Goal: Navigation & Orientation: Find specific page/section

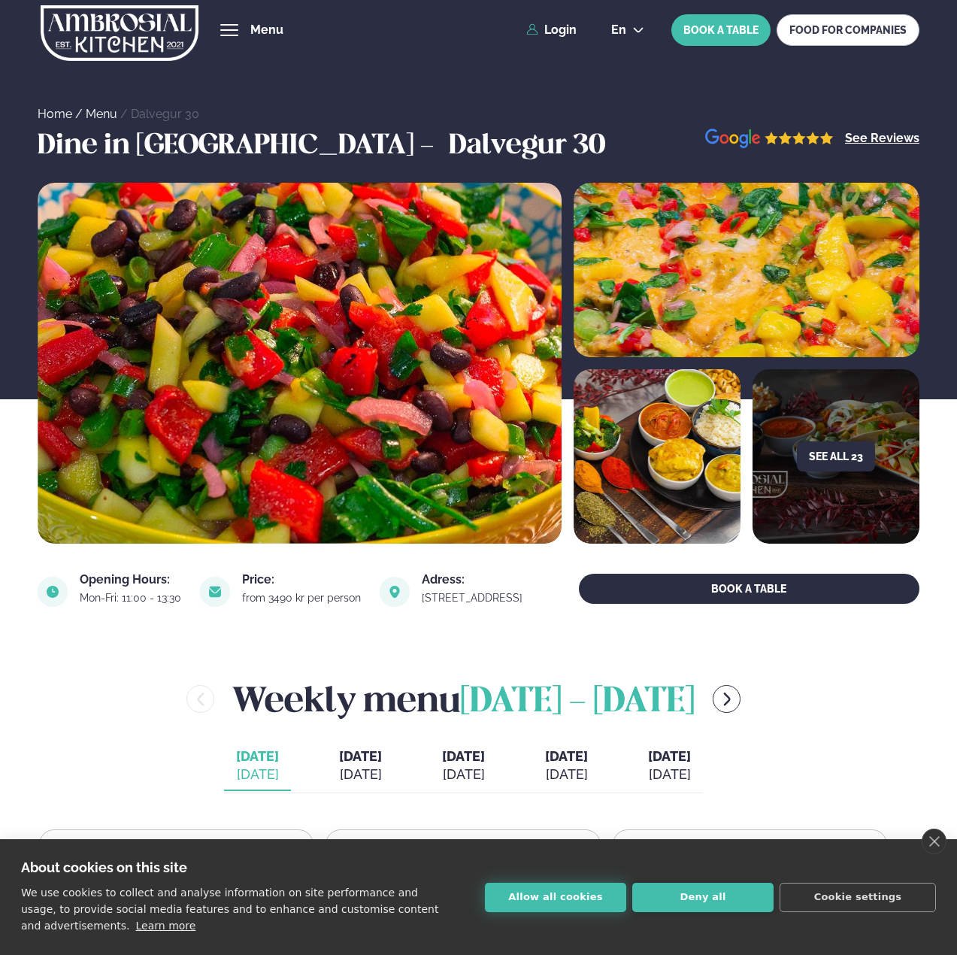
click at [561, 894] on button "Allow all cookies" at bounding box center [555, 897] width 141 height 29
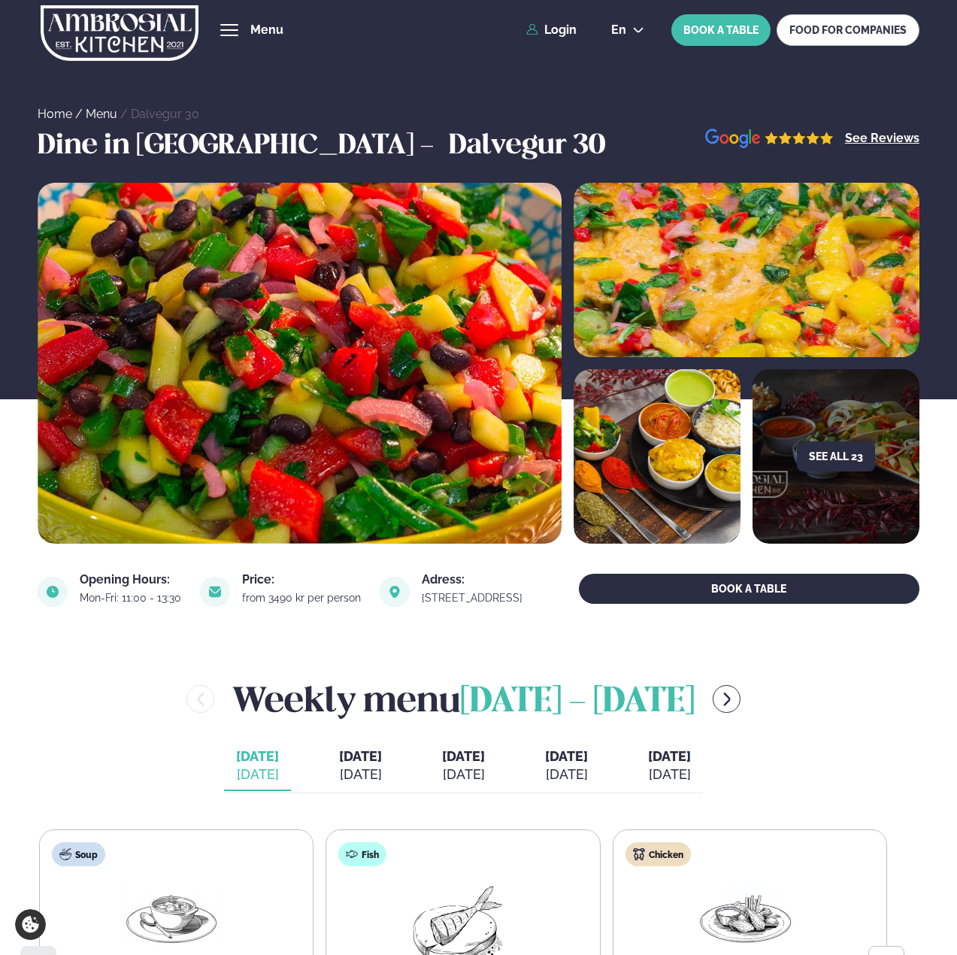
click at [232, 28] on span "hamburger" at bounding box center [230, 30] width 14 height 14
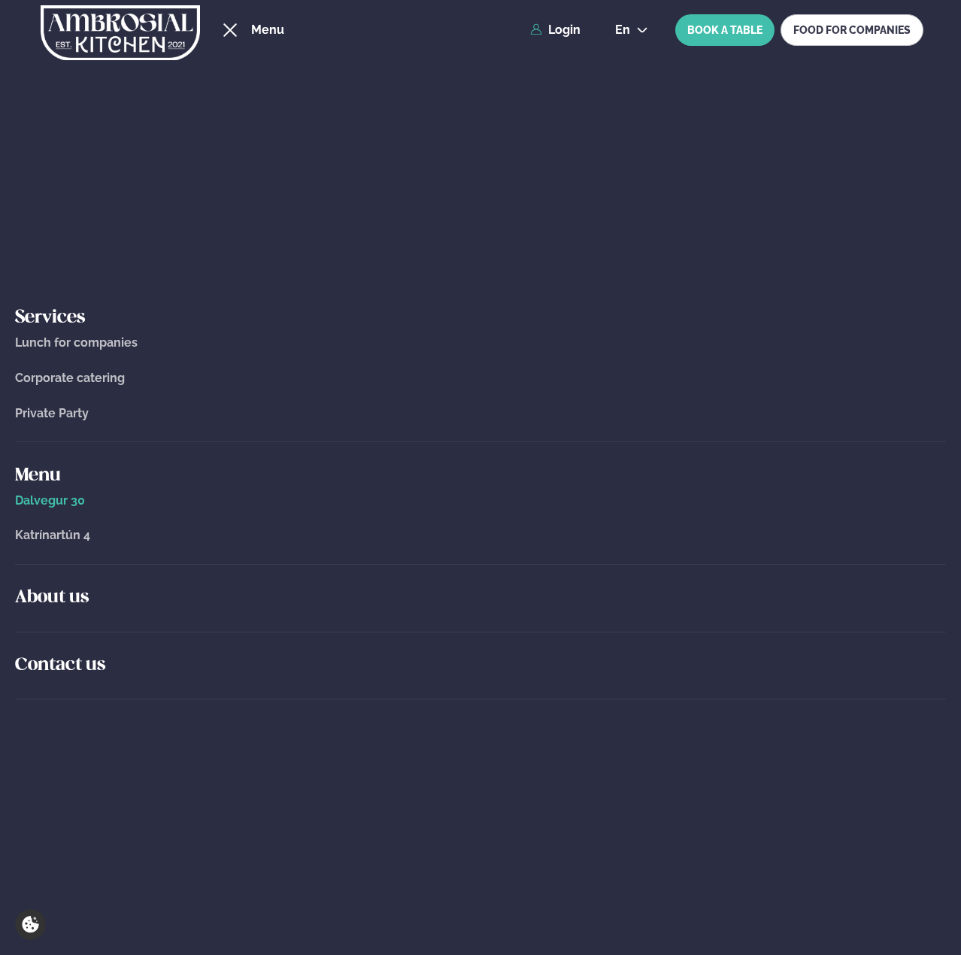
click at [529, 278] on div "Services Lunch for companies Corporate catering Private Party Menu Dalvegur 30 …" at bounding box center [480, 507] width 961 height 895
click at [229, 31] on div "hamburger" at bounding box center [230, 30] width 14 height 14
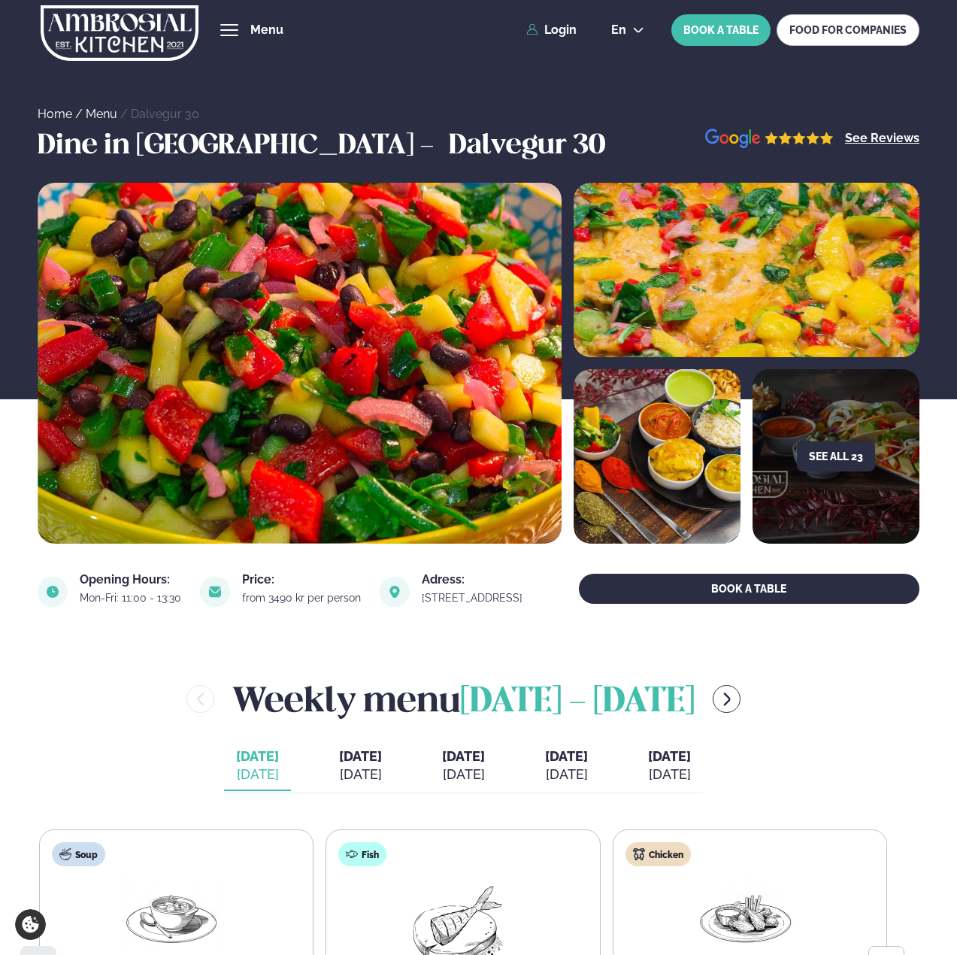
click at [235, 28] on div "hamburger" at bounding box center [229, 30] width 18 height 12
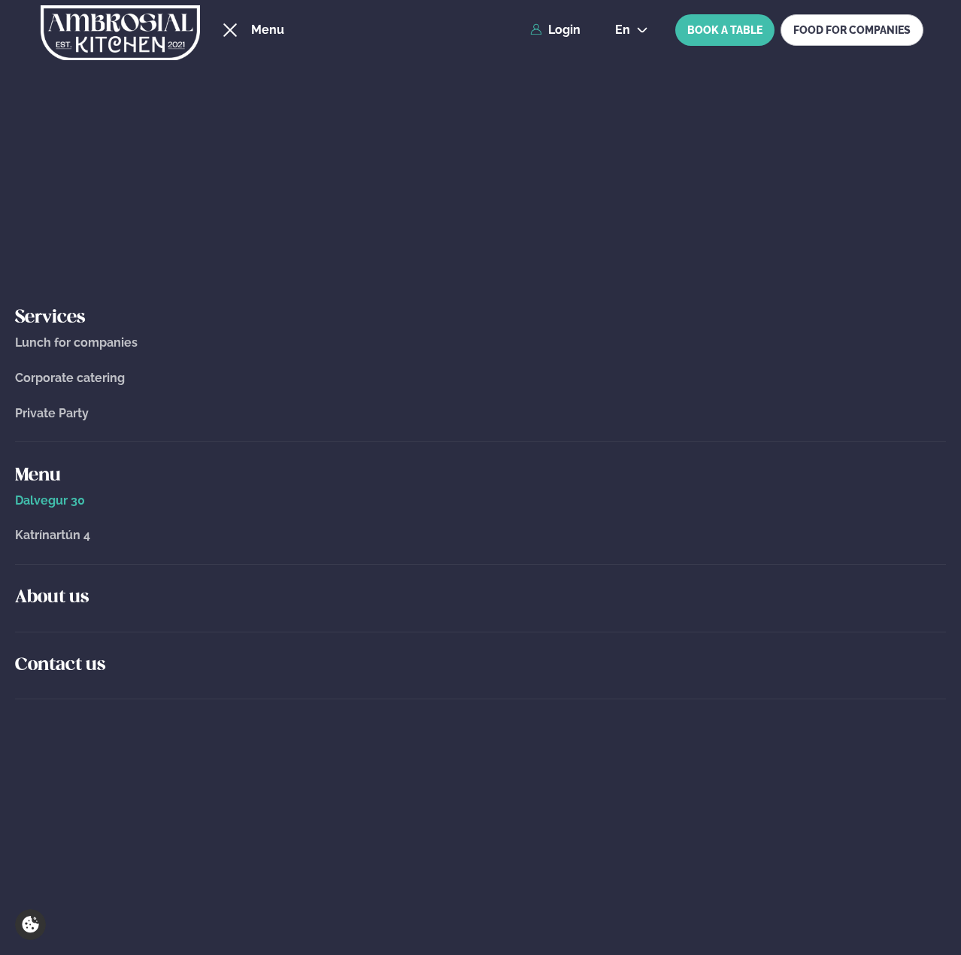
click at [46, 533] on span "Katrínartún 4" at bounding box center [52, 535] width 75 height 14
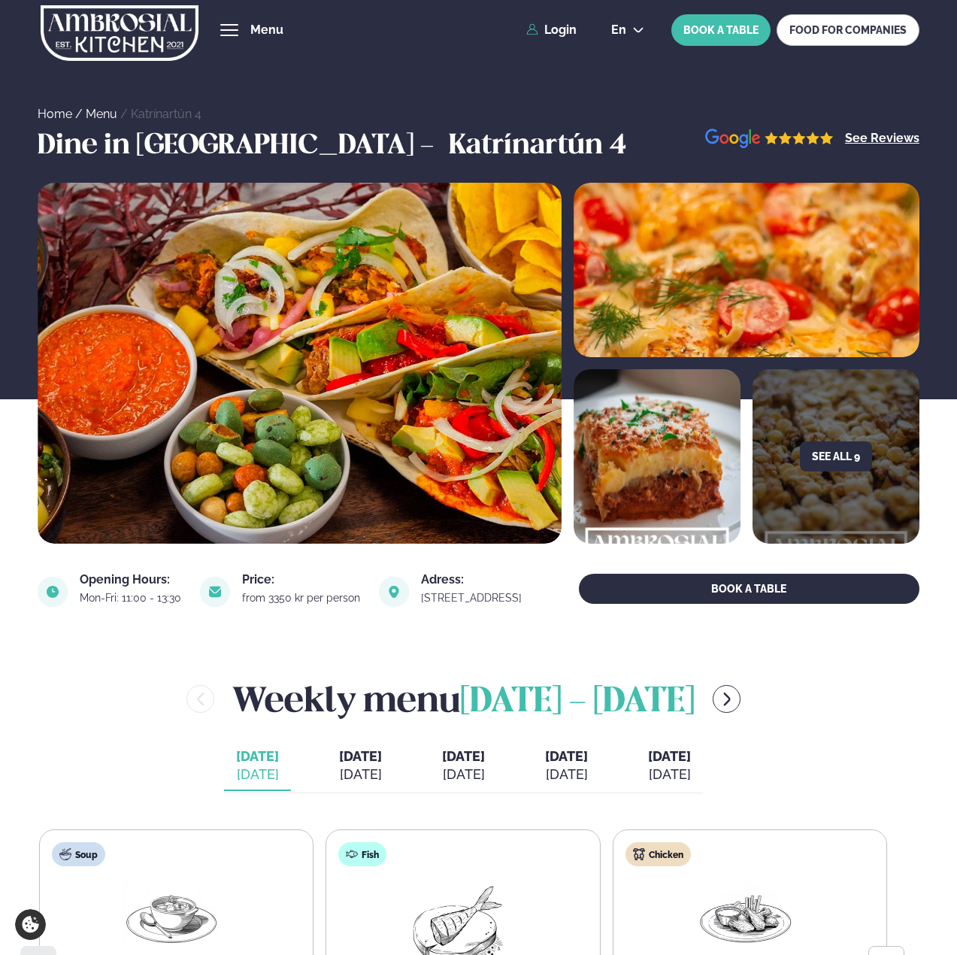
click at [226, 35] on span "hamburger" at bounding box center [230, 30] width 14 height 14
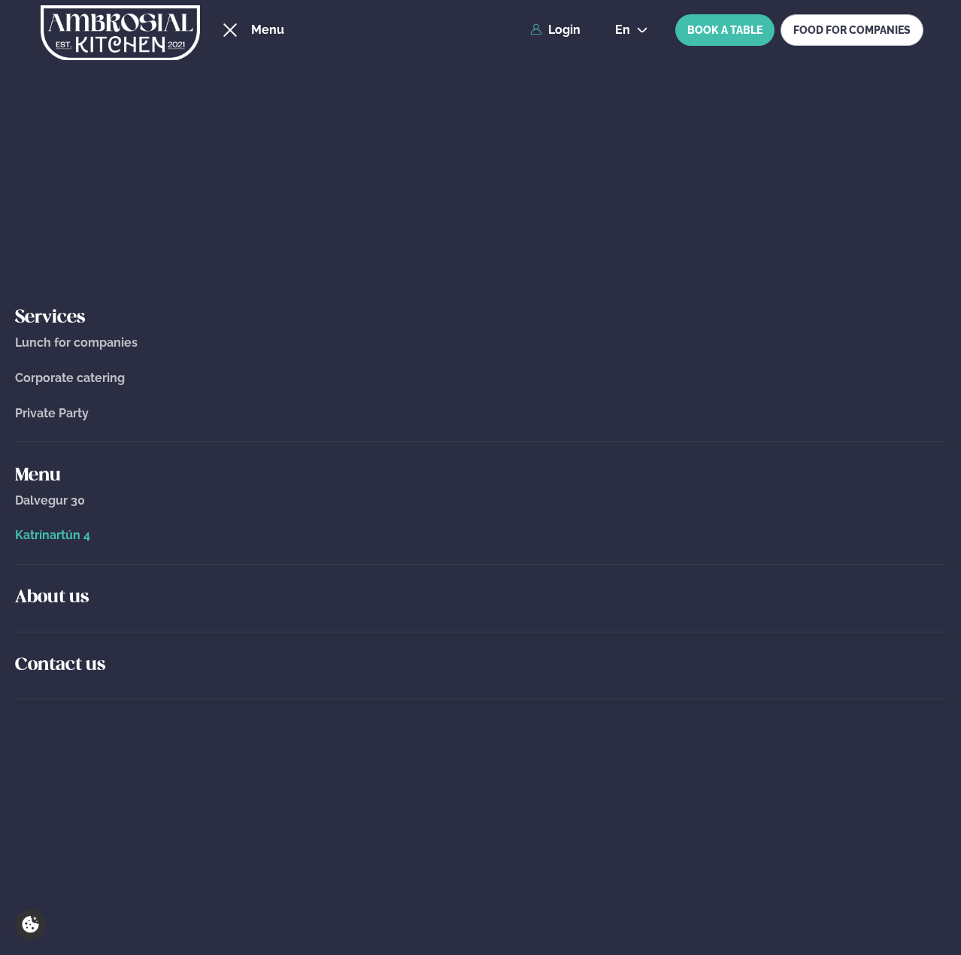
click at [46, 476] on h5 "Menu" at bounding box center [480, 476] width 931 height 24
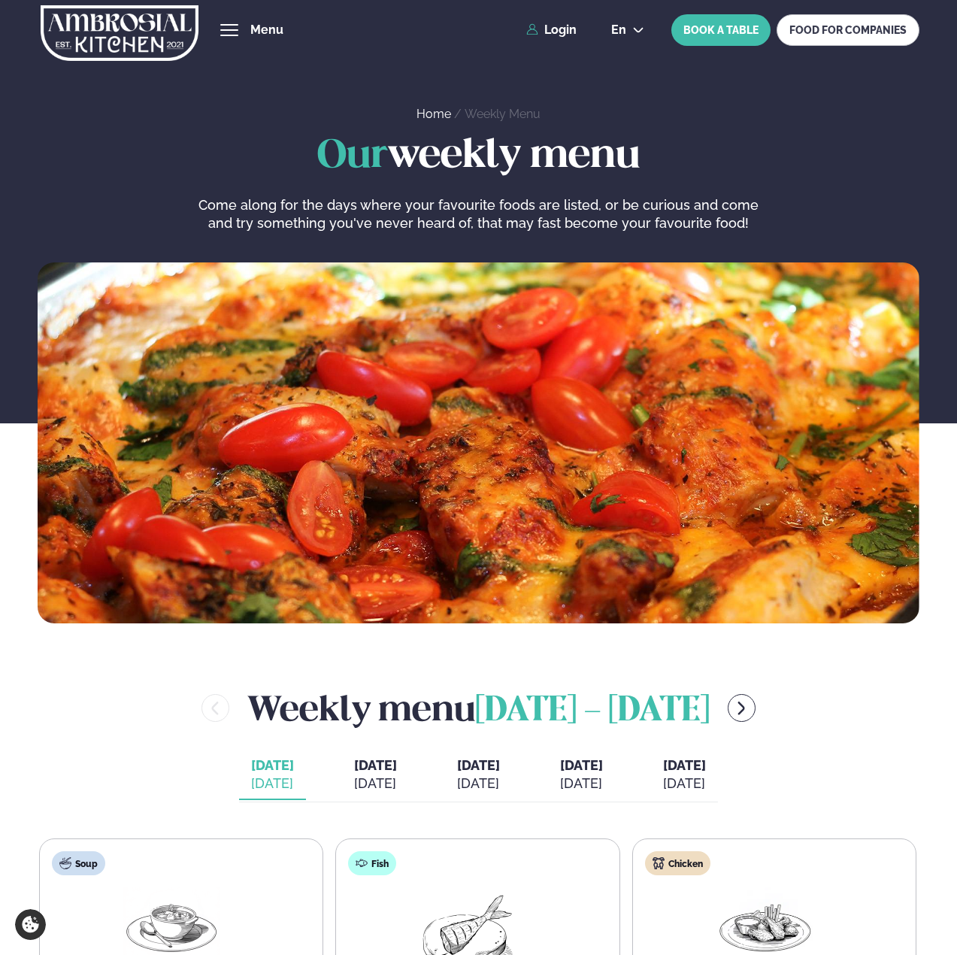
click at [238, 26] on button "hamburger" at bounding box center [229, 30] width 18 height 18
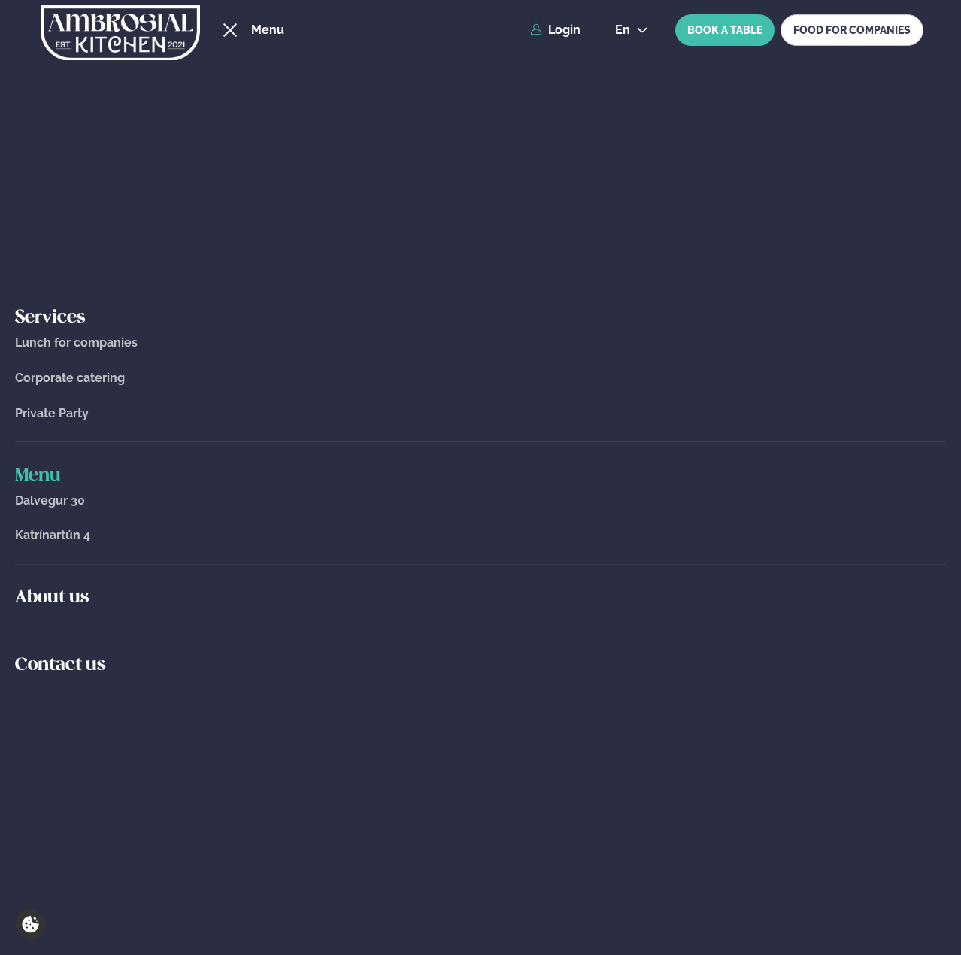
click at [227, 32] on div "hamburger" at bounding box center [230, 30] width 14 height 14
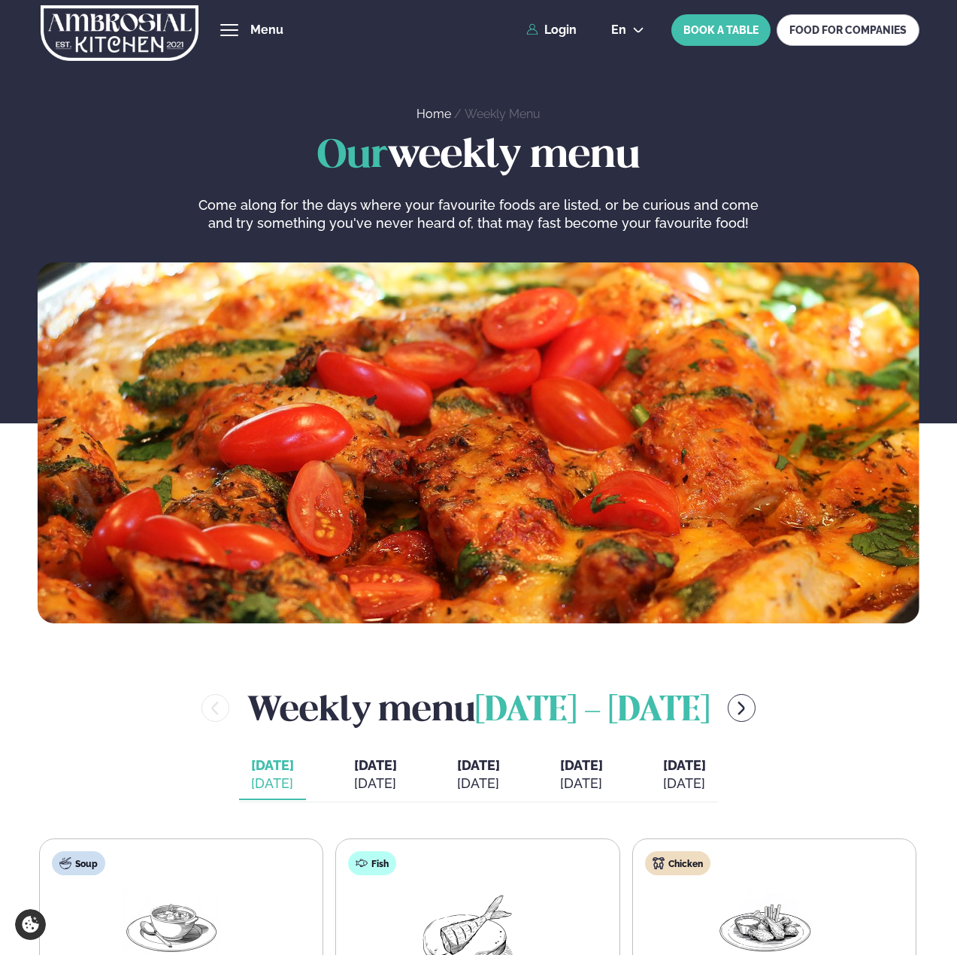
click at [89, 36] on img at bounding box center [120, 33] width 158 height 62
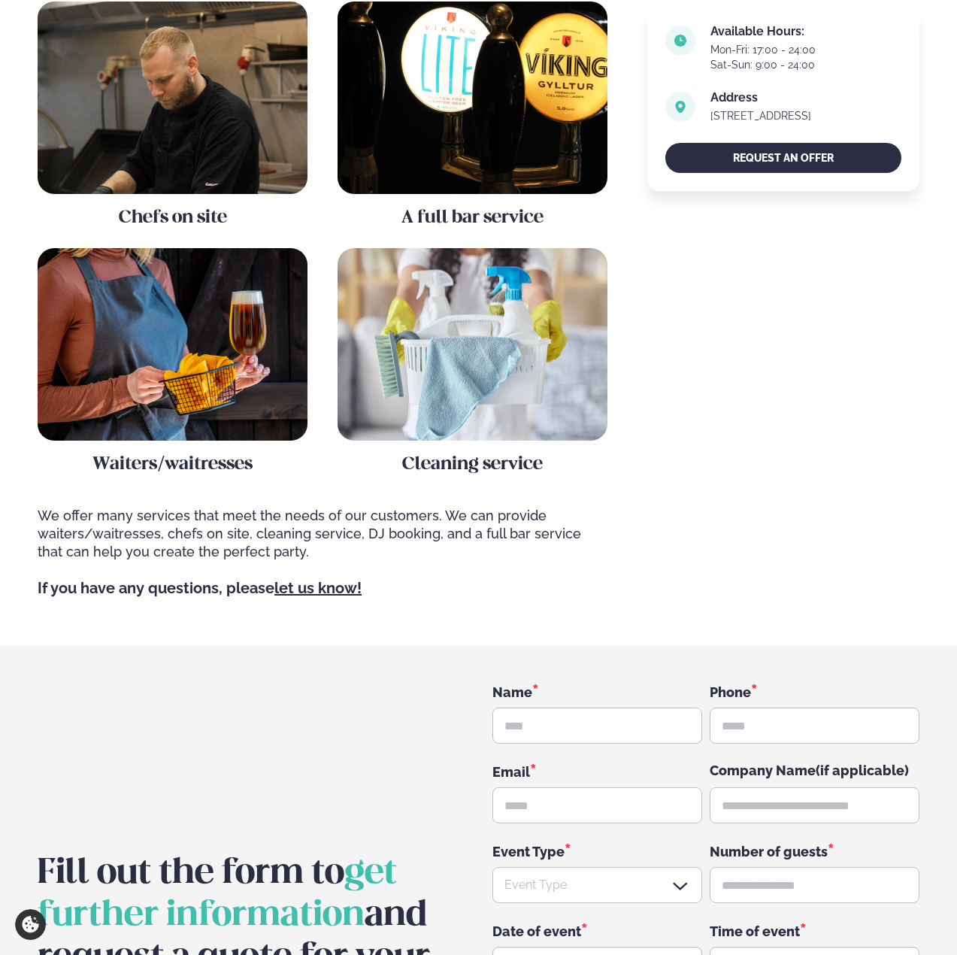
scroll to position [1278, 0]
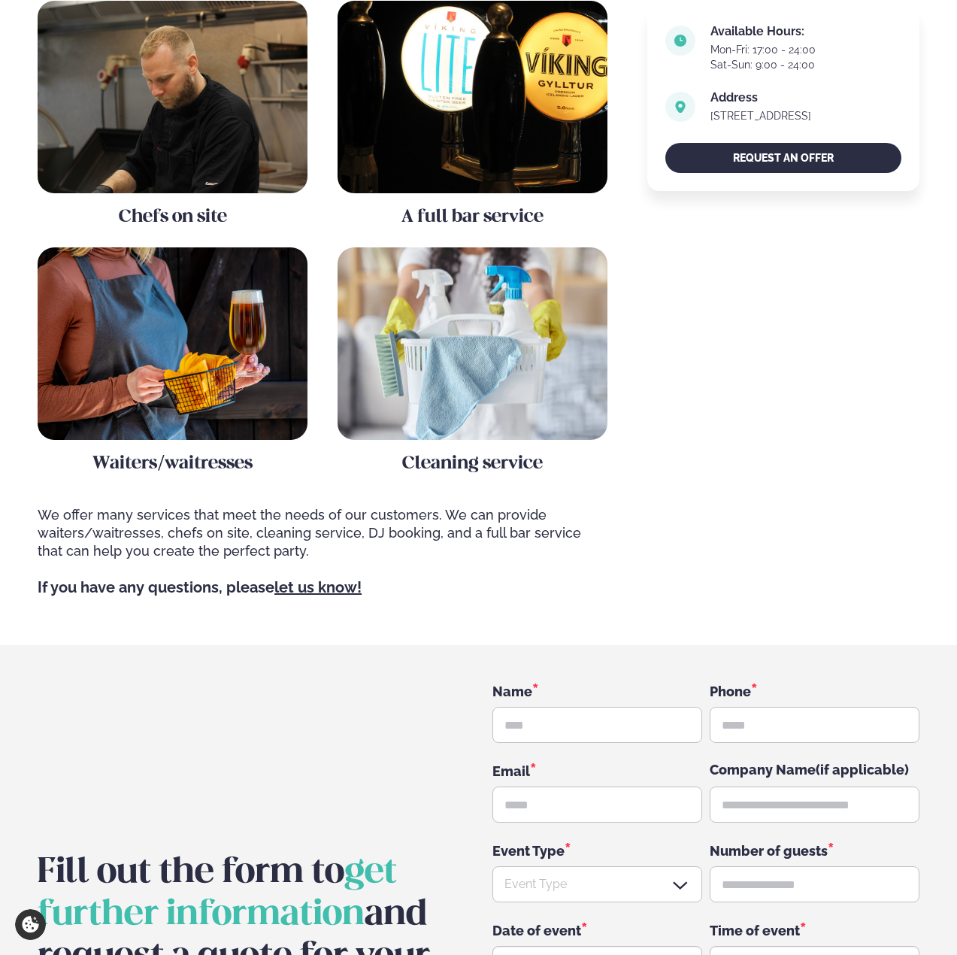
click at [515, 560] on p "If you have any questions, please let us know!" at bounding box center [316, 578] width 557 height 37
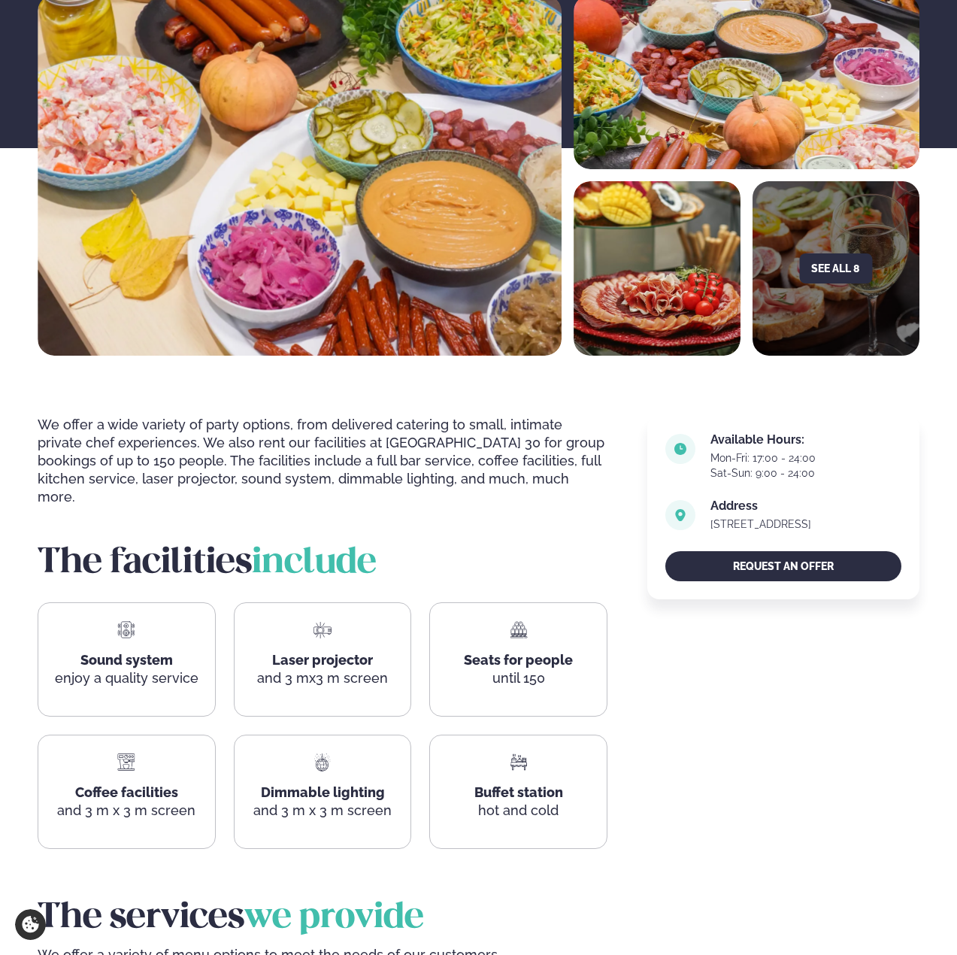
scroll to position [301, 0]
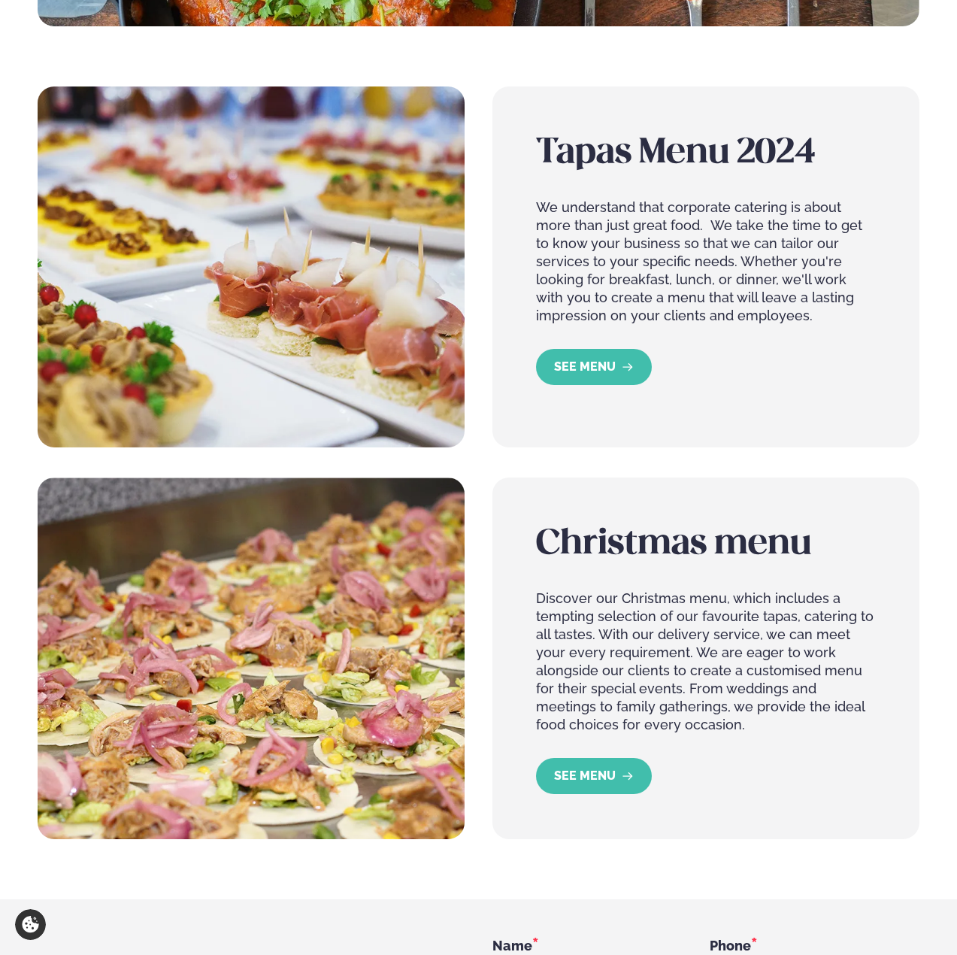
scroll to position [577, 0]
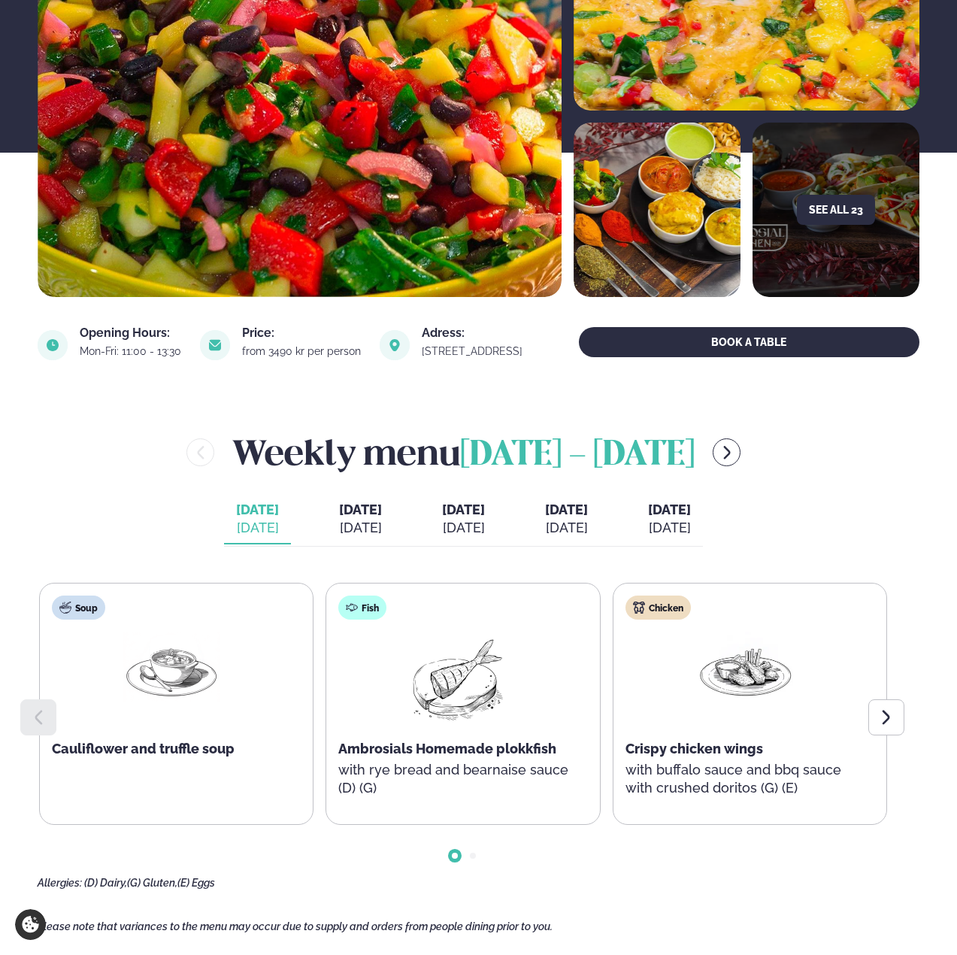
scroll to position [226, 0]
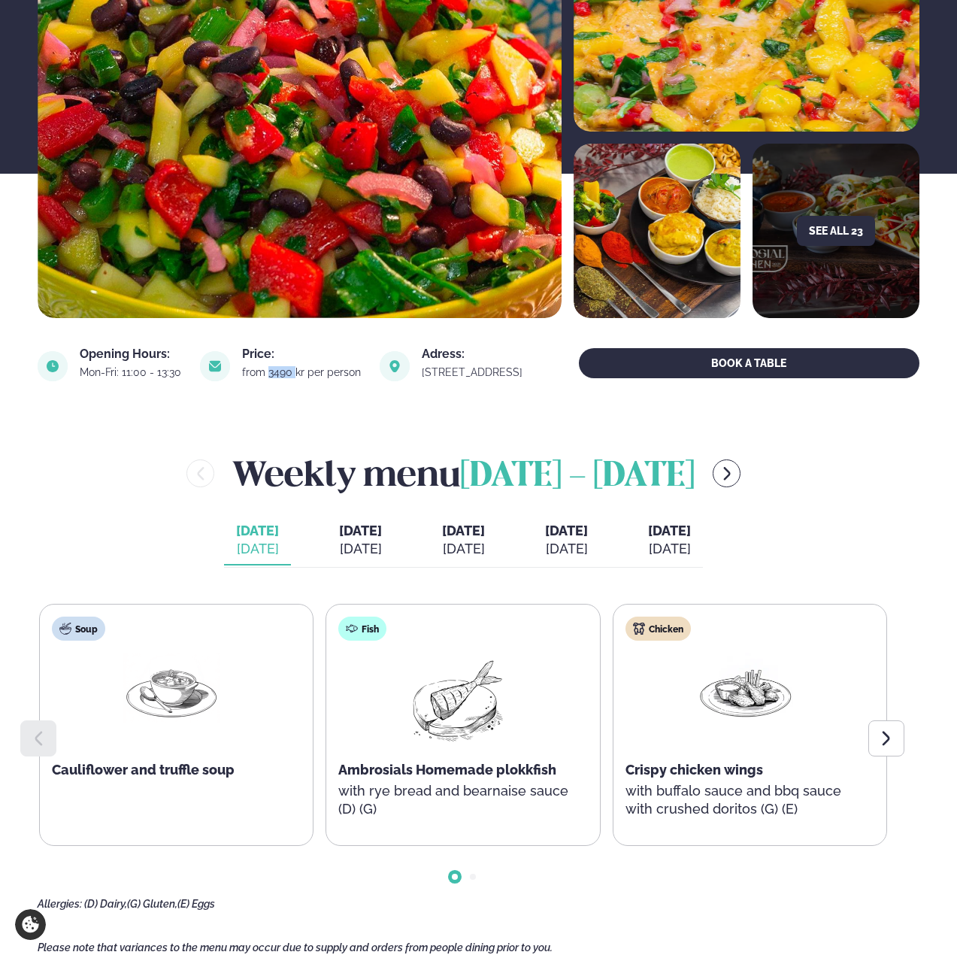
drag, startPoint x: 259, startPoint y: 371, endPoint x: 286, endPoint y: 371, distance: 26.3
click at [286, 371] on div "from 3490 kr per person" at bounding box center [303, 372] width 122 height 12
click at [286, 384] on div "Price: from 3490 kr per person" at bounding box center [282, 366] width 164 height 36
drag, startPoint x: 259, startPoint y: 372, endPoint x: 282, endPoint y: 373, distance: 23.3
click at [282, 373] on div "from 3490 kr per person" at bounding box center [303, 372] width 122 height 12
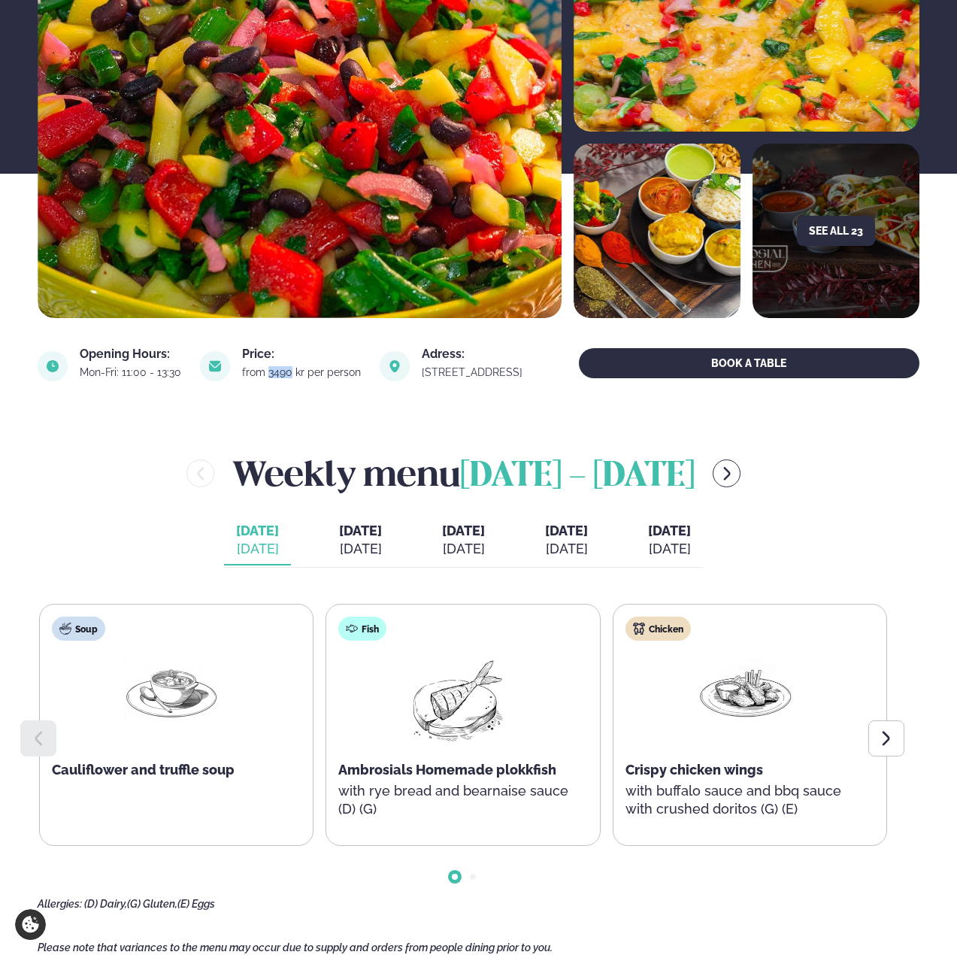
copy div "3490"
